Goal: Task Accomplishment & Management: Use online tool/utility

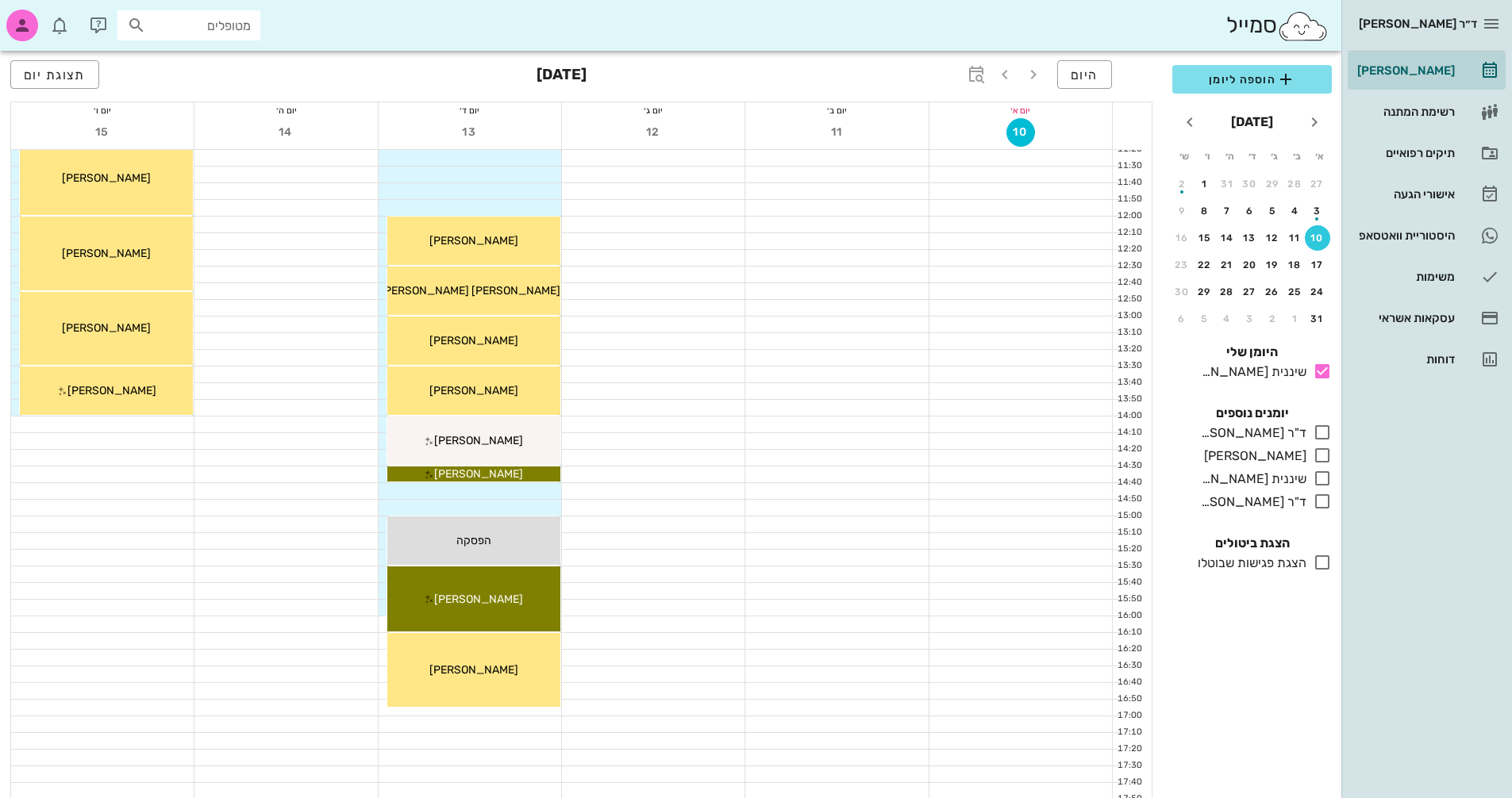
scroll to position [434, 0]
click at [1105, 69] on button "היום" at bounding box center [1084, 74] width 55 height 28
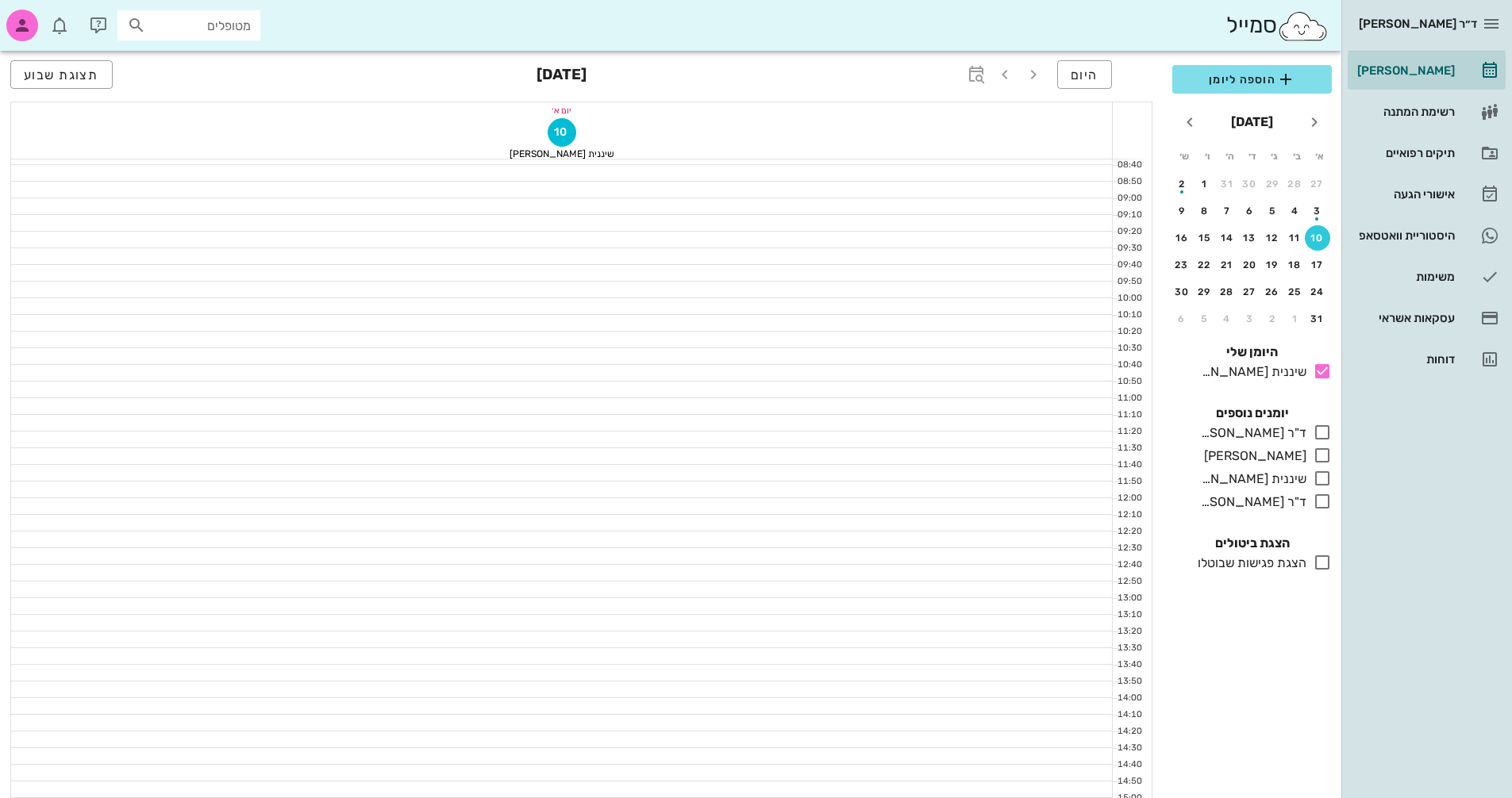
scroll to position [117, 0]
click at [50, 75] on span "תצוגת שבוע" at bounding box center [62, 75] width 75 height 15
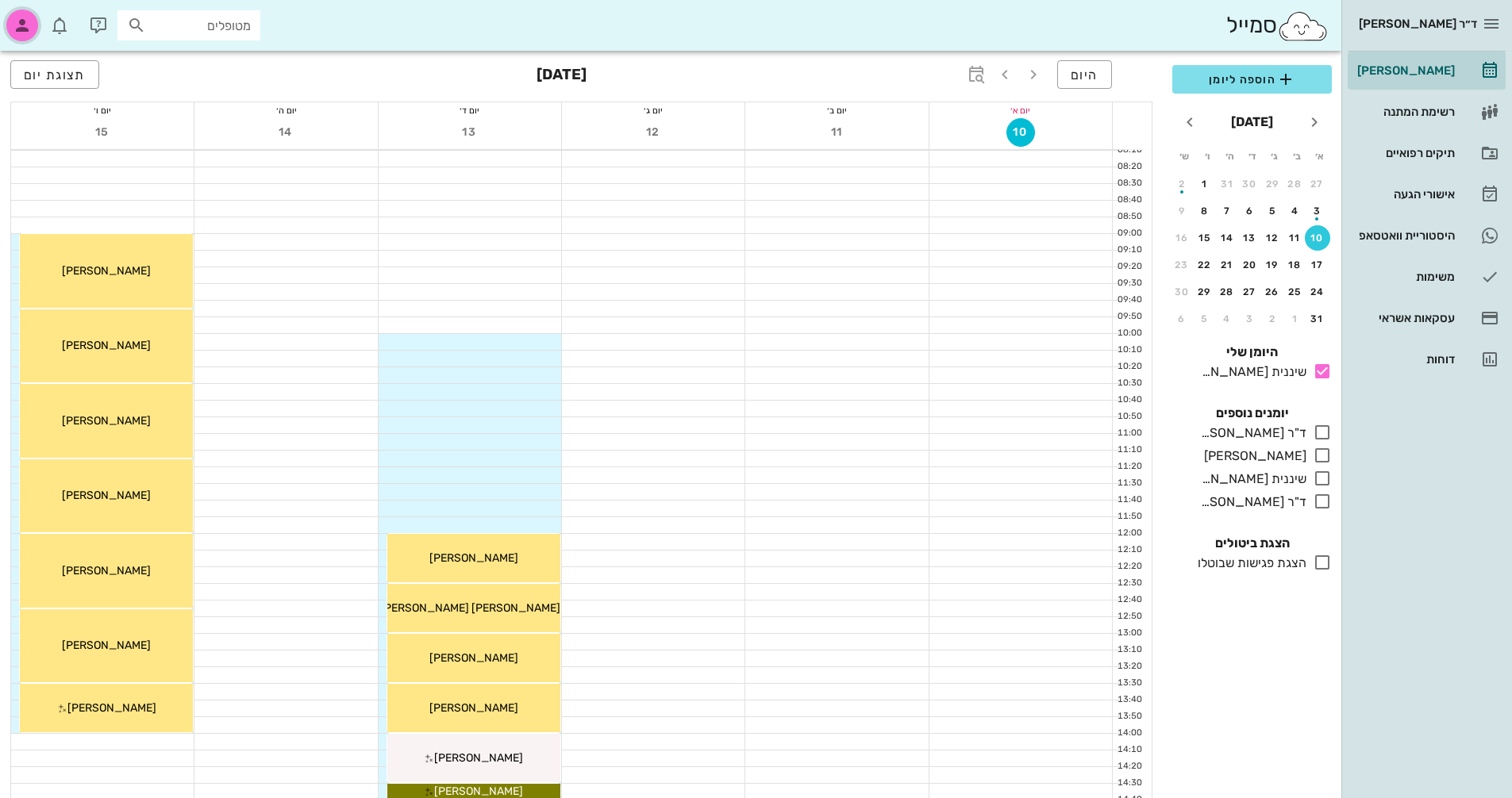
click at [16, 26] on icon "button" at bounding box center [22, 26] width 19 height 19
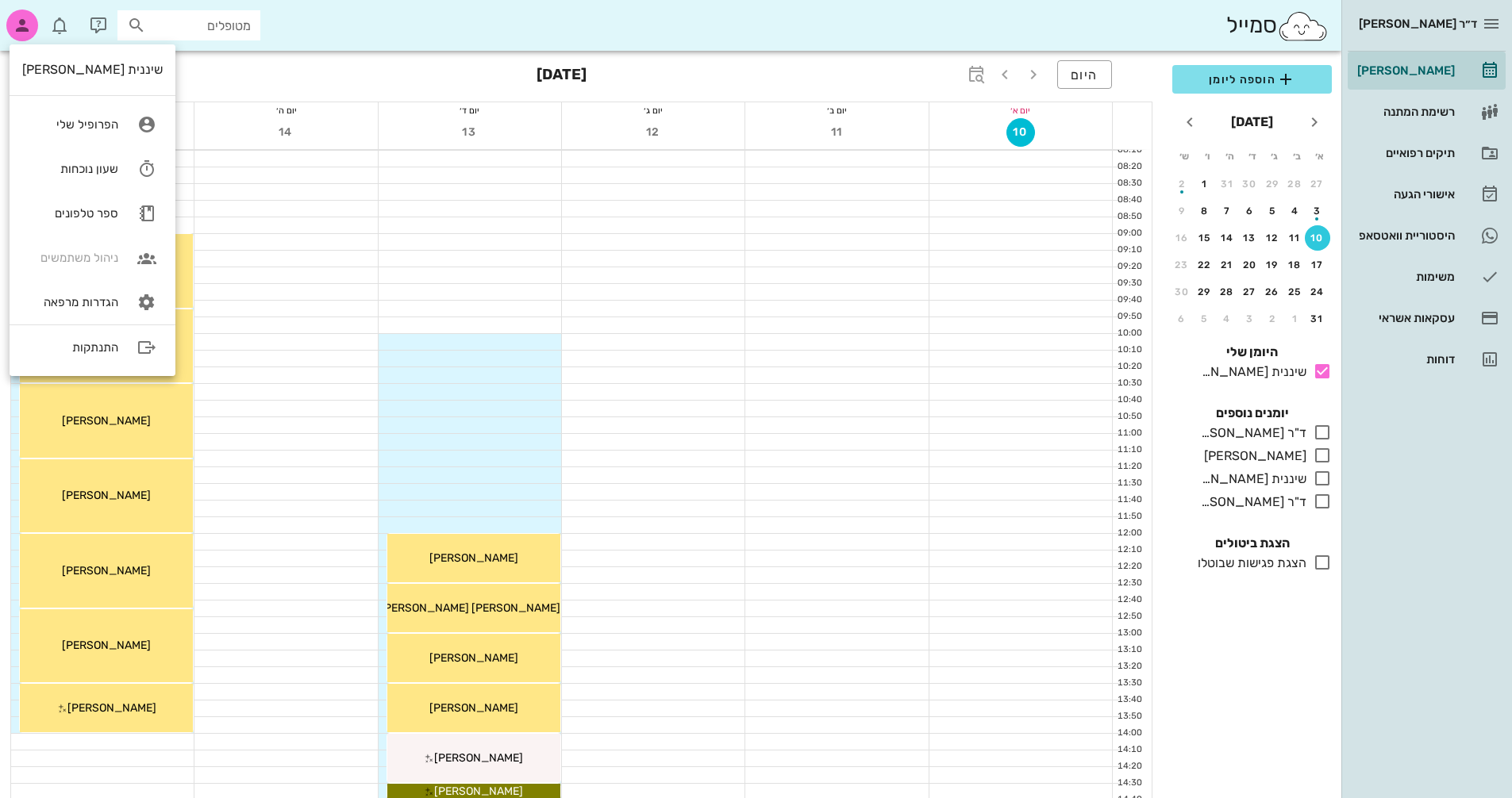
click at [266, 218] on div at bounding box center [286, 225] width 183 height 16
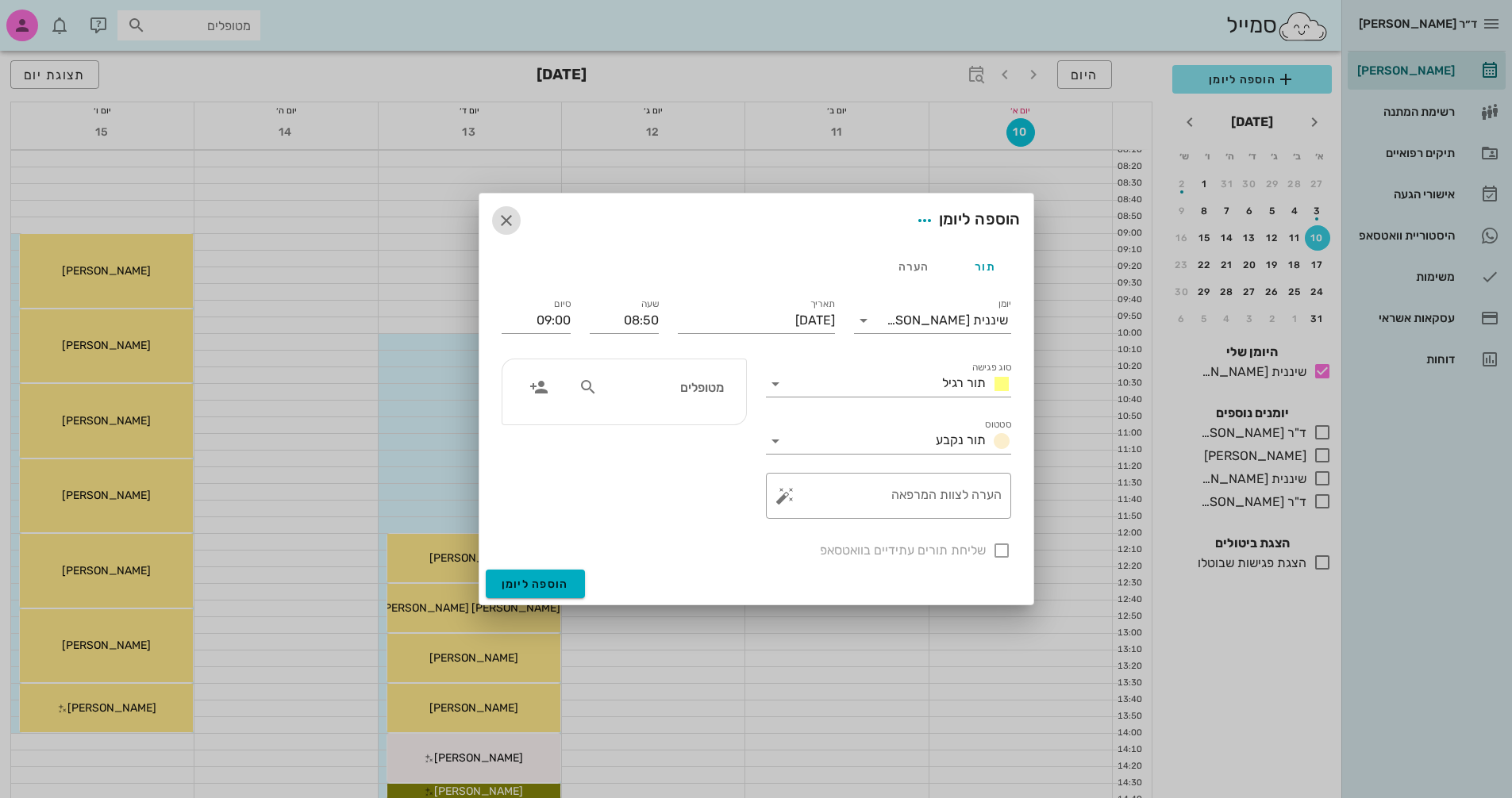
click at [505, 215] on icon "button" at bounding box center [506, 220] width 19 height 19
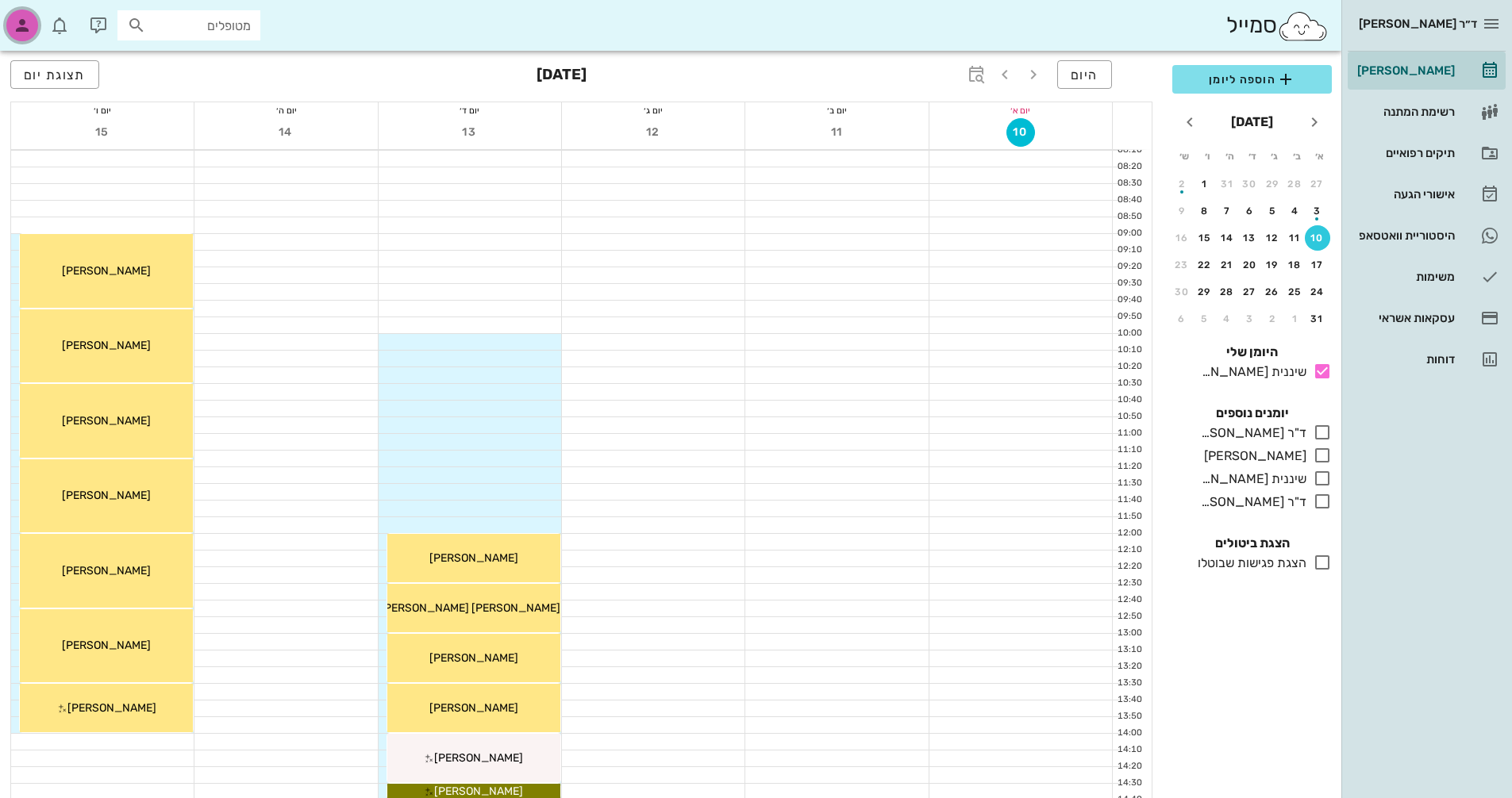
click at [18, 30] on icon "button" at bounding box center [22, 26] width 19 height 19
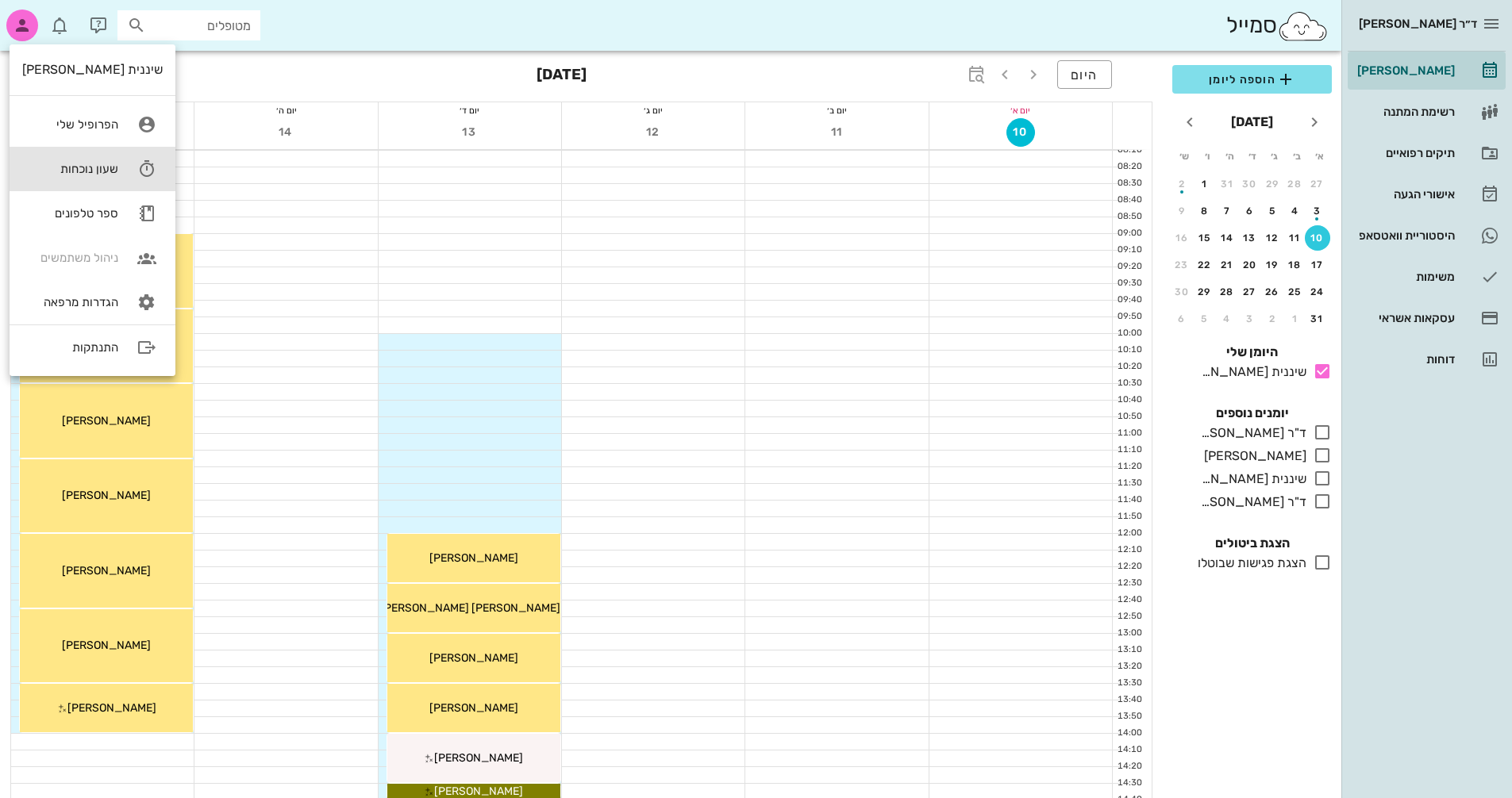
click at [74, 171] on div "שעון נוכחות" at bounding box center [70, 169] width 96 height 15
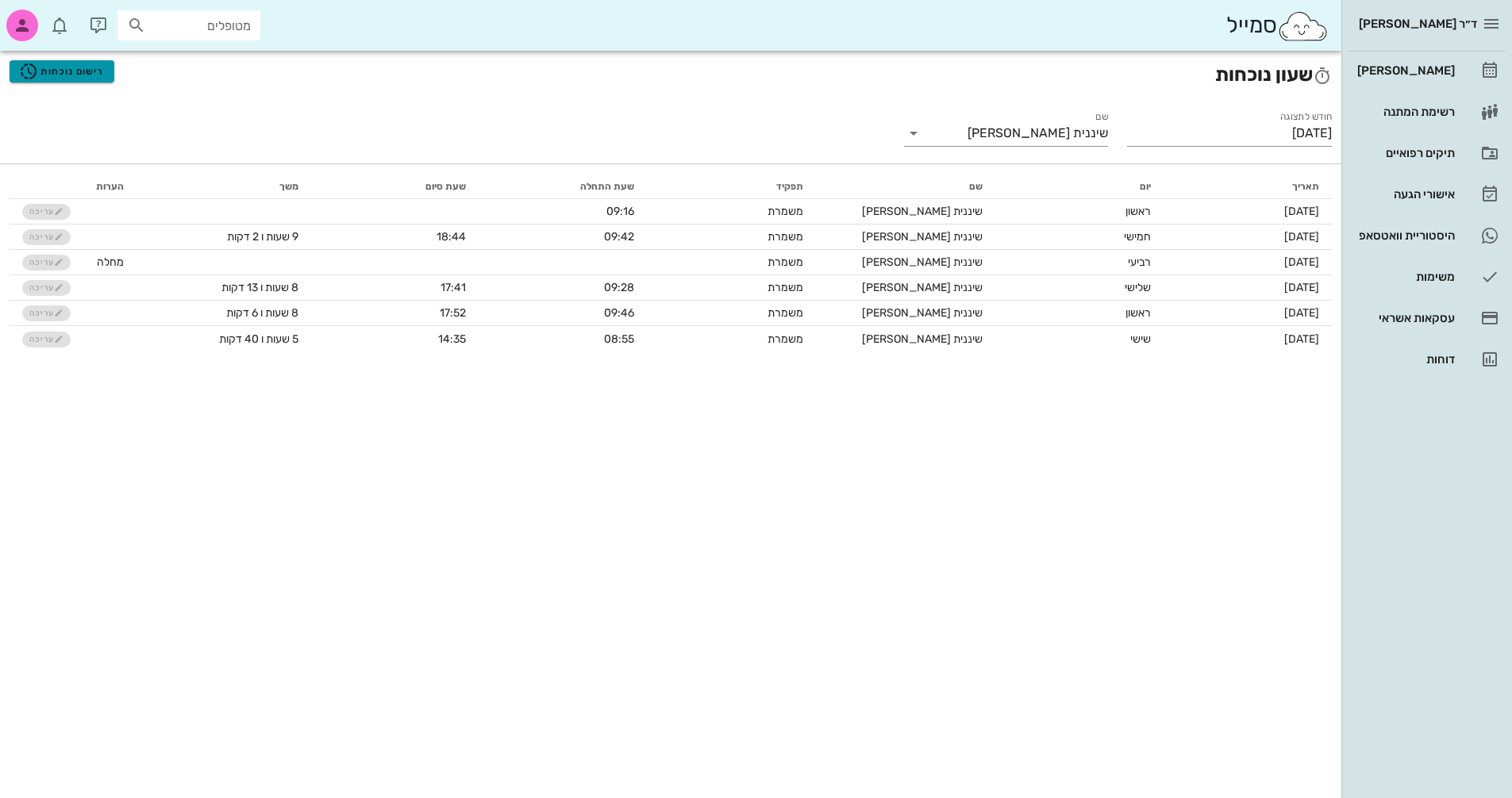
click at [50, 70] on span "רישום נוכחות" at bounding box center [61, 71] width 85 height 19
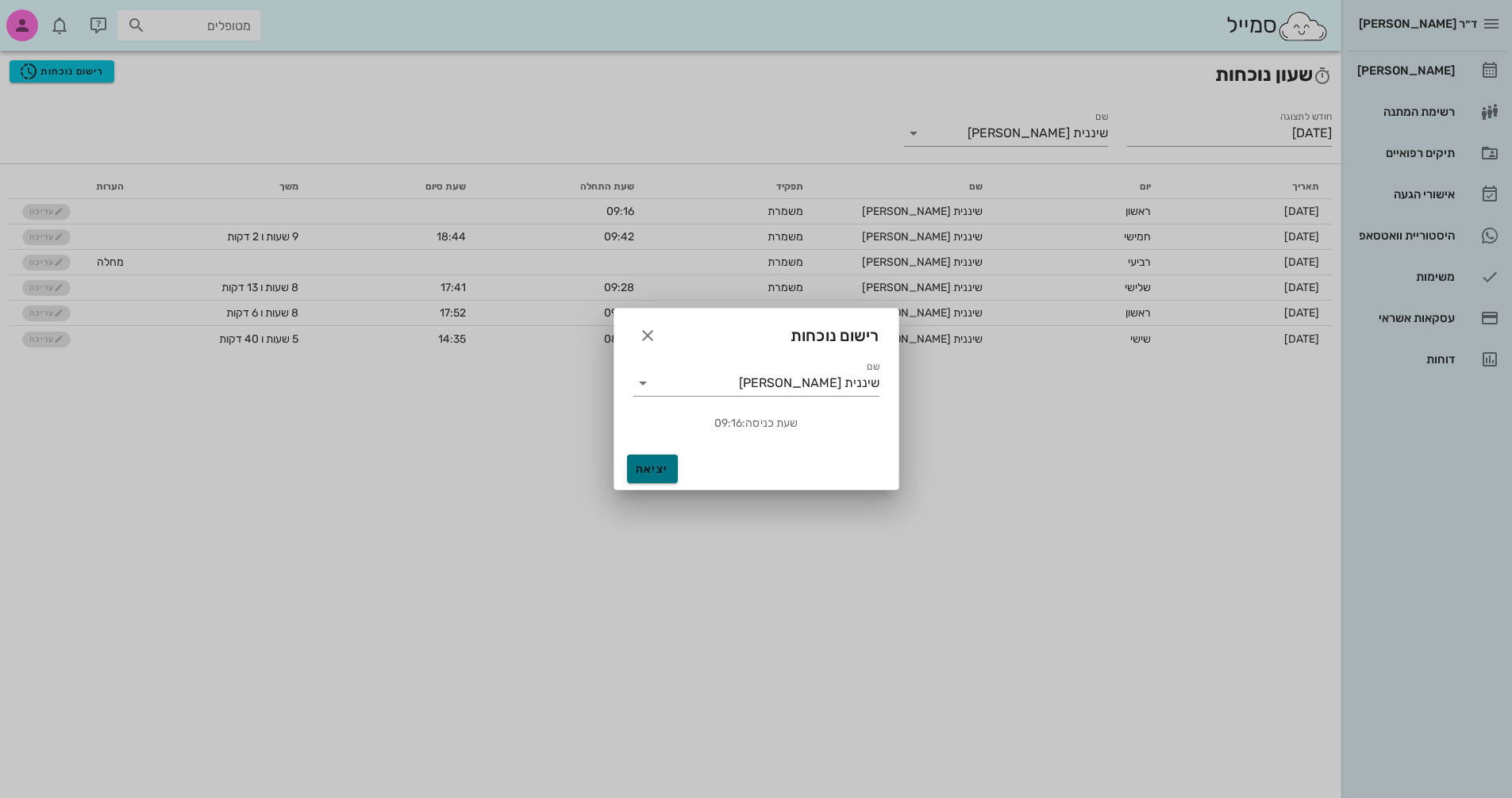
click at [644, 474] on span "יציאה" at bounding box center [652, 469] width 38 height 14
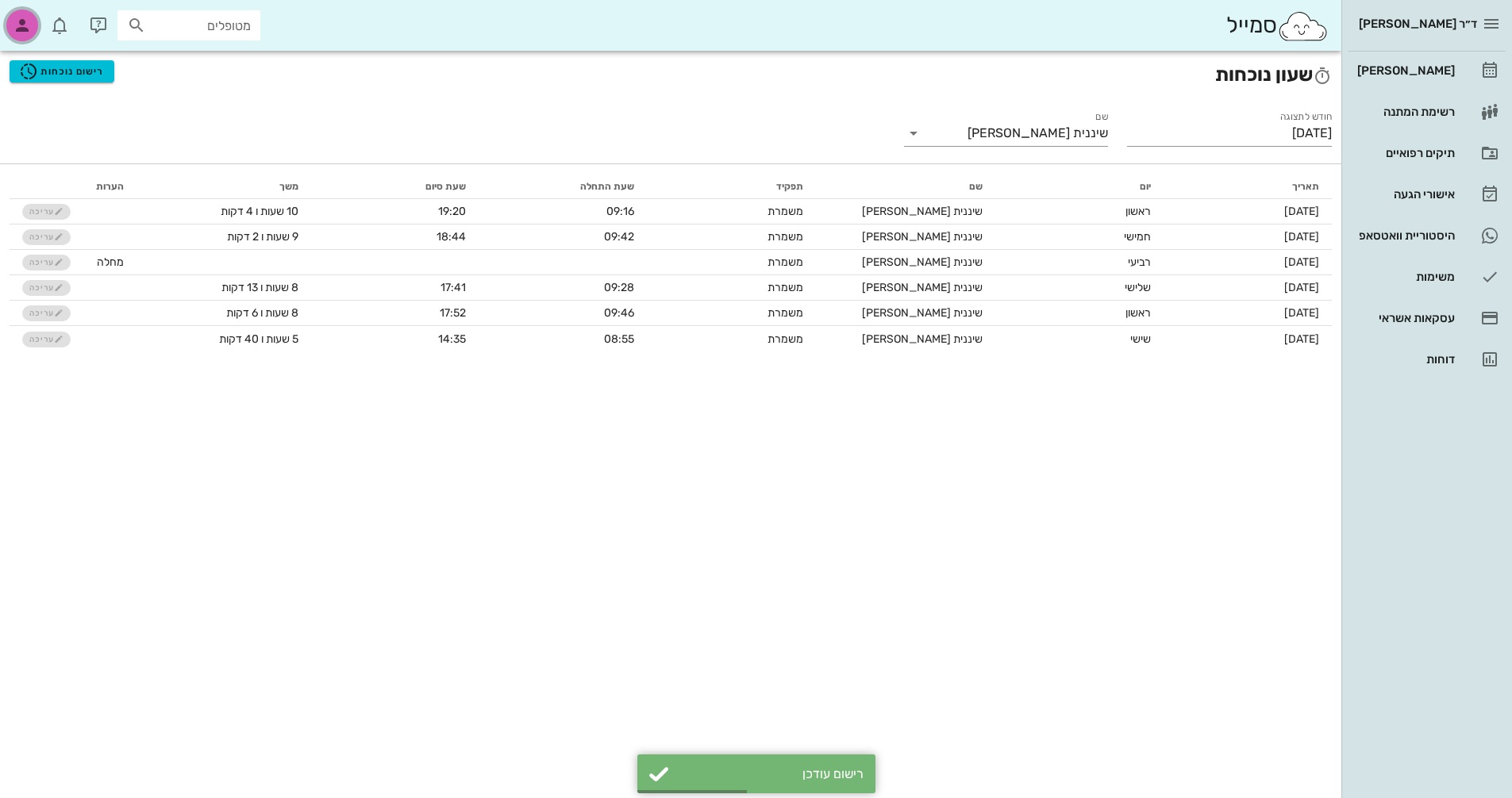
click at [21, 27] on icon "button" at bounding box center [22, 26] width 19 height 19
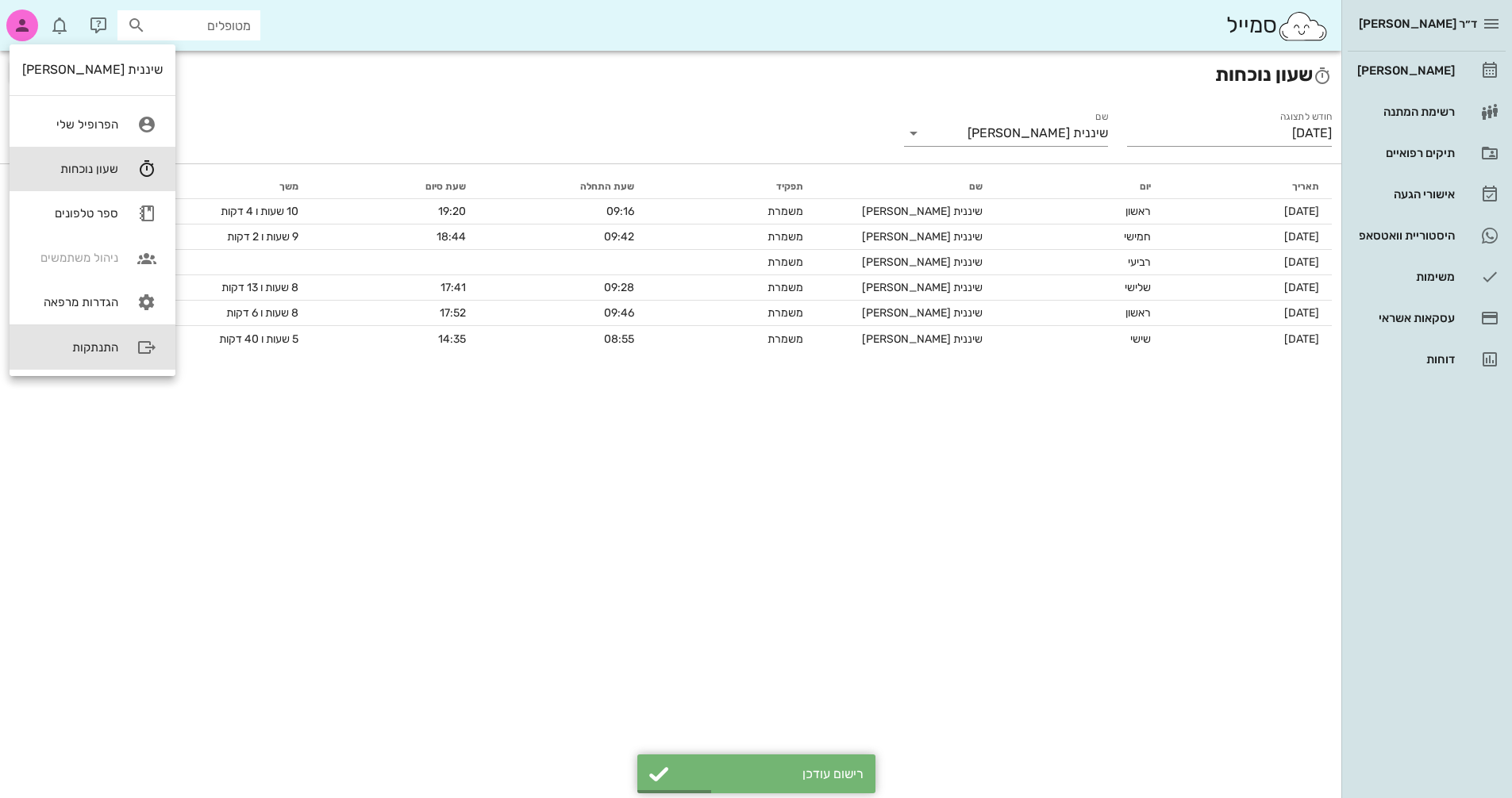
click at [79, 345] on div "התנתקות" at bounding box center [70, 347] width 96 height 15
